Goal: Check status: Check status

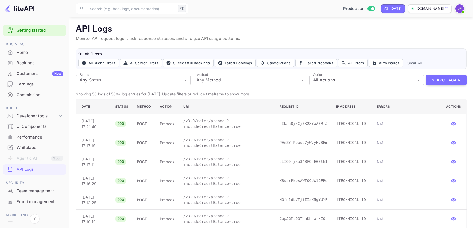
scroll to position [46, 0]
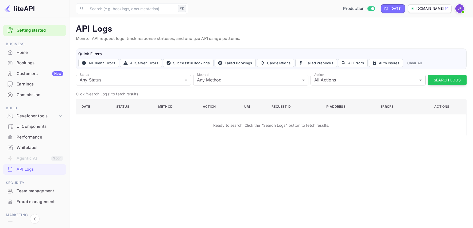
click at [391, 9] on div "Aug 21, 2025" at bounding box center [396, 8] width 11 height 5
select select "7"
select select "2025"
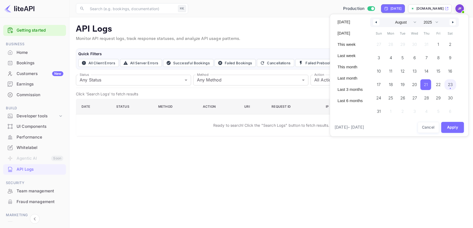
click at [452, 85] on span "23" at bounding box center [450, 85] width 5 height 10
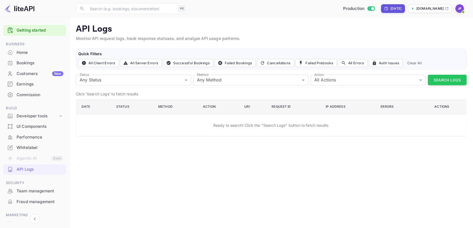
click at [391, 8] on div "Yesterday" at bounding box center [396, 8] width 11 height 5
select select "7"
select select "2025"
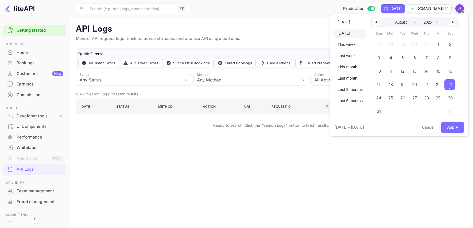
click at [452, 84] on span "23" at bounding box center [450, 85] width 5 height 10
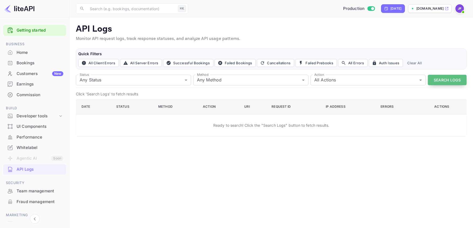
click at [446, 81] on button "Search Logs" at bounding box center [447, 80] width 39 height 10
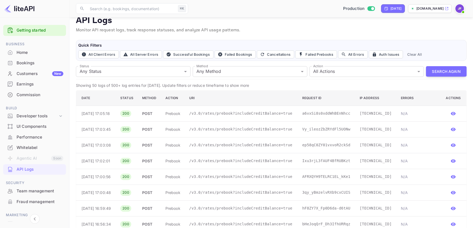
scroll to position [9, 0]
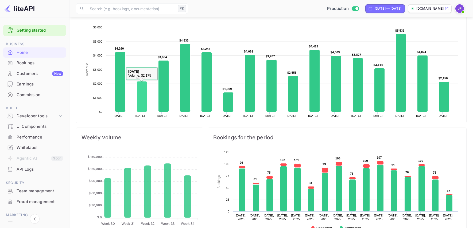
scroll to position [87, 127]
